Goal: Information Seeking & Learning: Learn about a topic

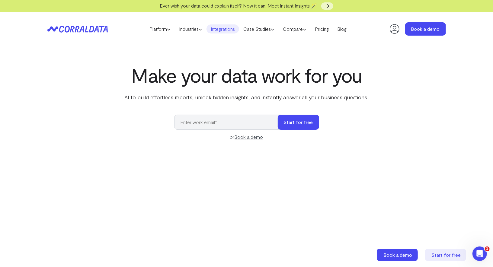
click at [226, 31] on link "Integrations" at bounding box center [223, 28] width 33 height 9
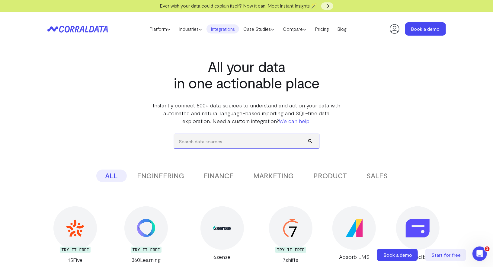
click at [238, 146] on input "search" at bounding box center [246, 141] width 145 height 14
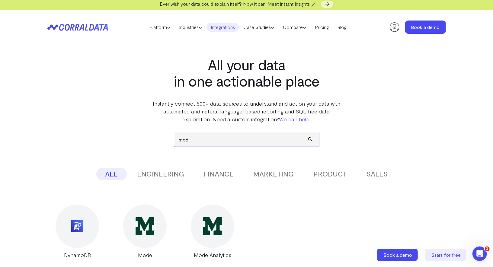
scroll to position [2, 0]
type input "mod"
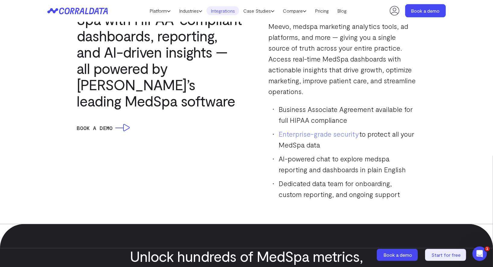
click at [225, 13] on link "Integrations" at bounding box center [223, 10] width 33 height 9
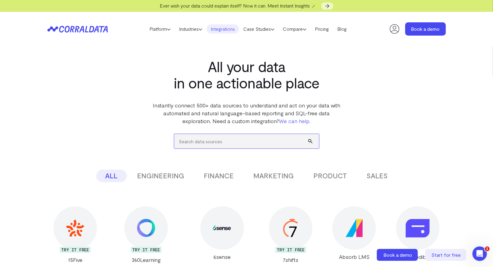
click at [242, 142] on input "search" at bounding box center [246, 141] width 145 height 14
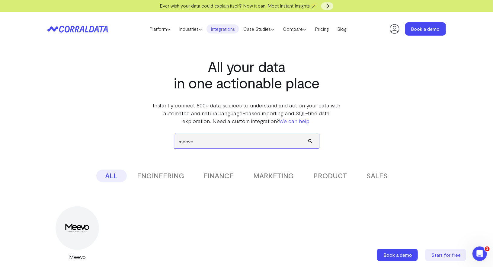
type input "meevo"
click at [94, 221] on div at bounding box center [77, 228] width 43 height 43
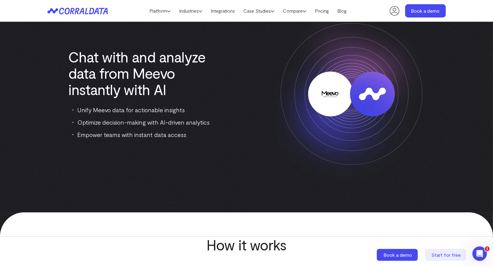
scroll to position [58, 0]
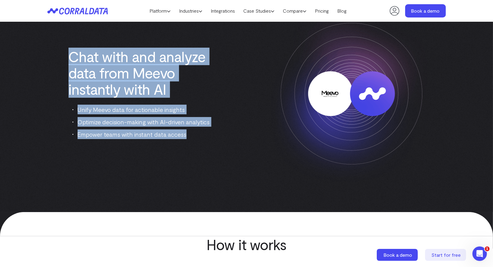
drag, startPoint x: 66, startPoint y: 57, endPoint x: 207, endPoint y: 135, distance: 161.2
click at [207, 135] on div "Chat with and analyze data from Meevo instantly with AI Unify Meevo data for ac…" at bounding box center [141, 93] width 189 height 91
copy div "Chat with and analyze data from Meevo instantly with AI Unify Meevo data for ac…"
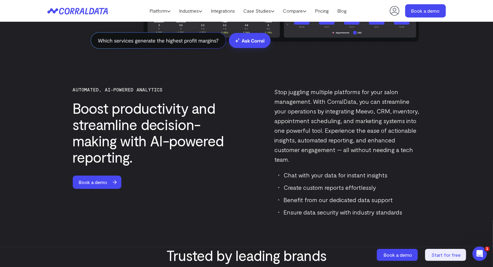
scroll to position [1422, 0]
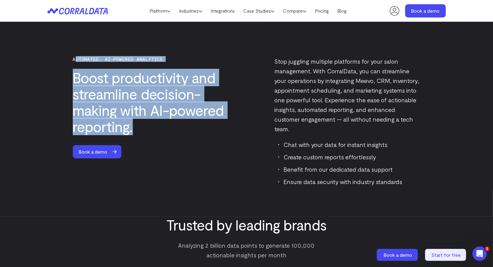
drag, startPoint x: 75, startPoint y: 57, endPoint x: 228, endPoint y: 129, distance: 168.7
click at [228, 129] on div "Automated, AI-powered analytics Boost productivity and streamline decision-maki…" at bounding box center [158, 121] width 170 height 130
click at [228, 129] on h3 "Boost productivity and streamline decision-making with AI-powered reporting." at bounding box center [158, 101] width 170 height 65
drag, startPoint x: 72, startPoint y: 56, endPoint x: 148, endPoint y: 125, distance: 102.2
click at [148, 125] on div "Automated, AI-powered analytics Boost productivity and streamline decision-maki…" at bounding box center [247, 1] width 348 height 384
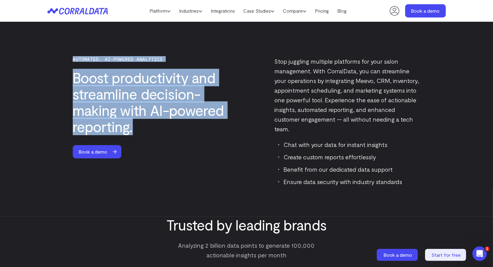
copy div "Automated, AI-powered analytics Boost productivity and streamline decision-maki…"
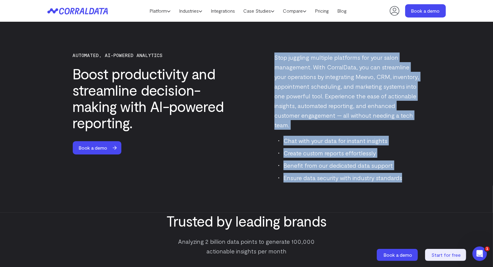
drag, startPoint x: 271, startPoint y: 54, endPoint x: 402, endPoint y: 165, distance: 171.6
click at [402, 165] on div "Stop juggling multiple platforms for your salon management. With CorralData, yo…" at bounding box center [335, 118] width 170 height 130
copy div "Stop juggling multiple platforms for your salon management. With CorralData, yo…"
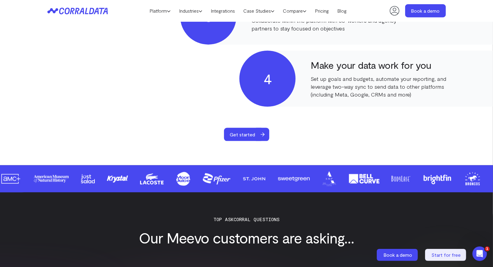
scroll to position [548, 0]
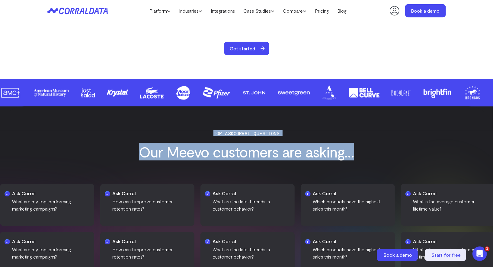
drag, startPoint x: 206, startPoint y: 131, endPoint x: 371, endPoint y: 156, distance: 166.1
click at [371, 156] on div "Top ASKCorral Questions Our Meevo customers are asking..." at bounding box center [246, 145] width 399 height 29
copy div "Top ASKCorral Questions Our Meevo customers are asking..."
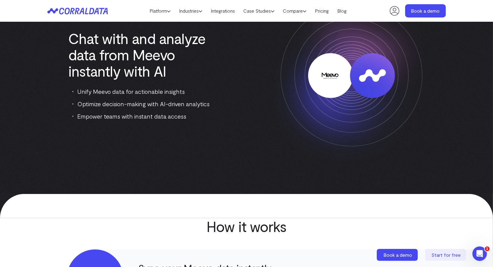
scroll to position [0, 0]
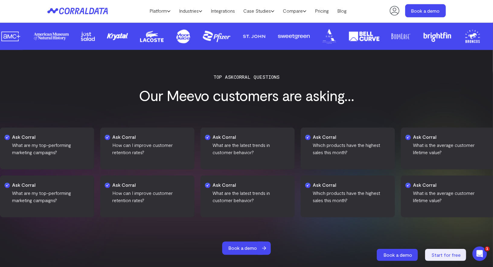
click at [234, 108] on div "Ask Corral What are my top-performing marketing campaigns? Ask Corral How can I…" at bounding box center [246, 173] width 493 height 138
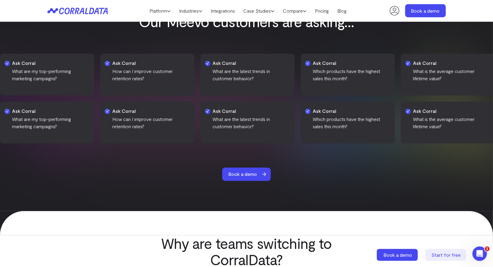
scroll to position [814, 0]
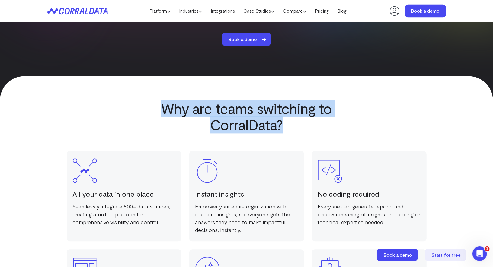
drag, startPoint x: 204, startPoint y: 104, endPoint x: 349, endPoint y: 122, distance: 146.1
click at [349, 122] on h2 "Why are teams switching to CorralData?" at bounding box center [247, 116] width 210 height 33
copy h2 "Why are teams switching to CorralData?"
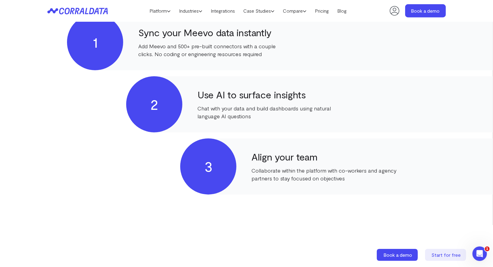
scroll to position [267, 0]
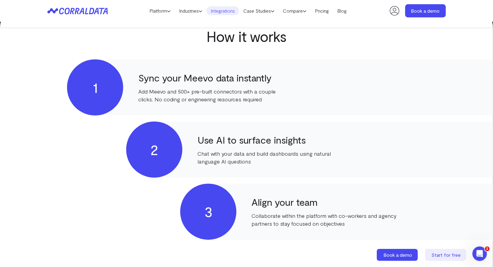
click at [217, 11] on link "Integrations" at bounding box center [223, 10] width 33 height 9
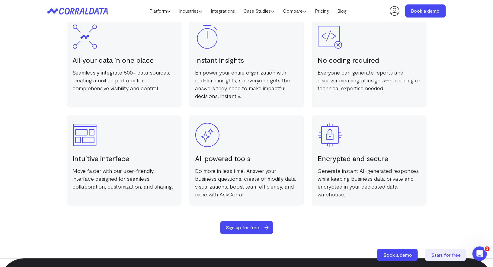
scroll to position [821, 0]
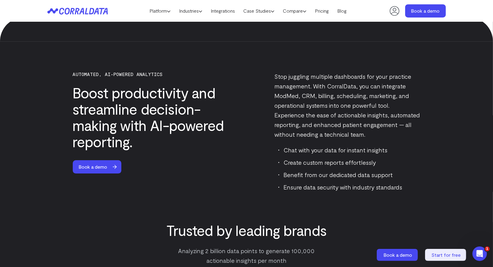
scroll to position [1190, 0]
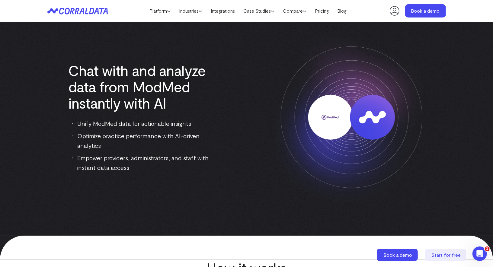
scroll to position [50, 0]
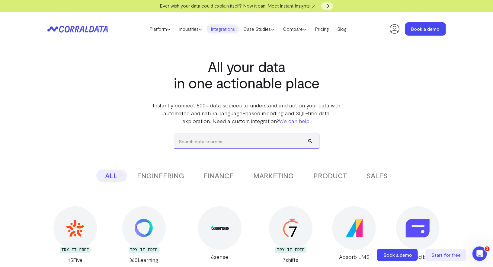
click at [246, 140] on input "search" at bounding box center [246, 141] width 145 height 14
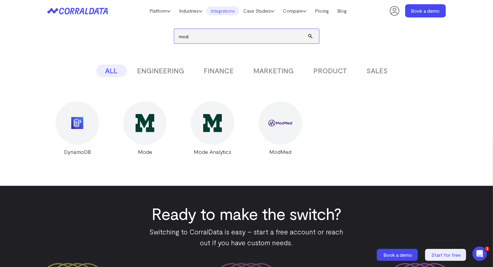
scroll to position [93, 0]
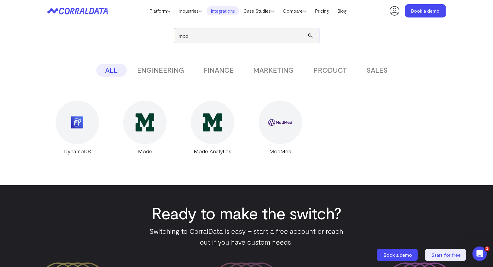
type input "mod"
click at [283, 135] on div at bounding box center [280, 122] width 43 height 43
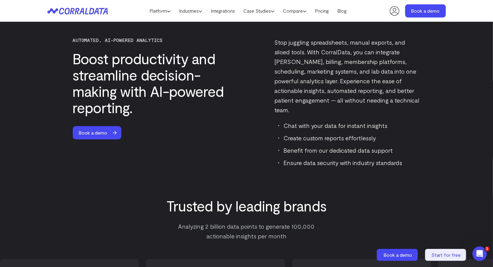
scroll to position [1067, 0]
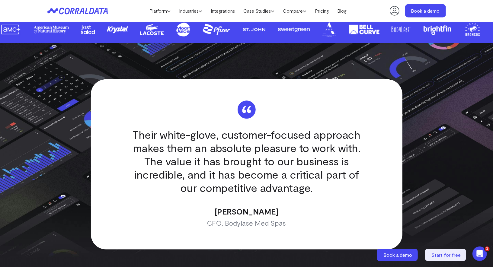
scroll to position [1809, 0]
